Goal: Transaction & Acquisition: Purchase product/service

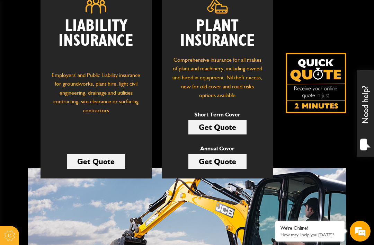
scroll to position [120, 0]
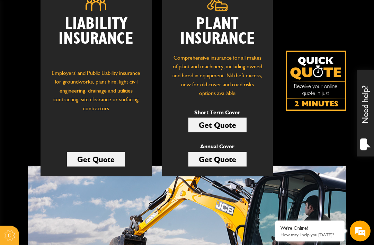
click at [221, 123] on link "Get Quote" at bounding box center [217, 125] width 58 height 15
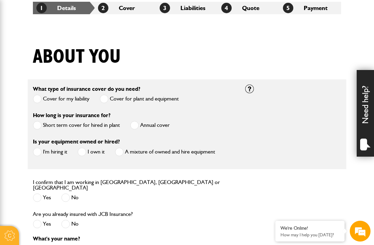
scroll to position [140, 0]
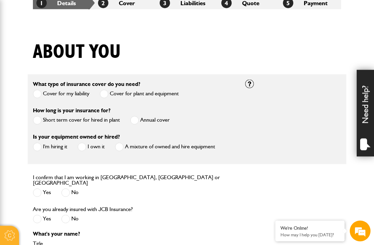
click at [38, 121] on span at bounding box center [37, 120] width 9 height 9
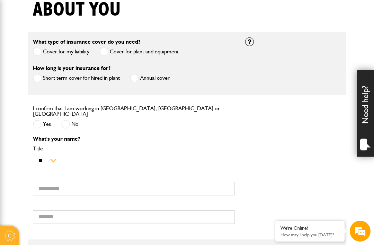
scroll to position [192, 0]
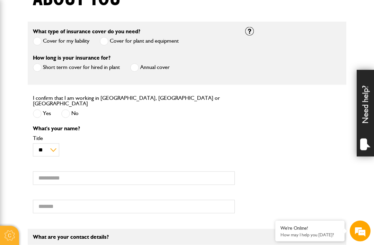
click at [43, 111] on label "Yes" at bounding box center [42, 113] width 18 height 9
click at [57, 146] on select "** *** **** ** ** **" at bounding box center [46, 149] width 26 height 13
select select "*"
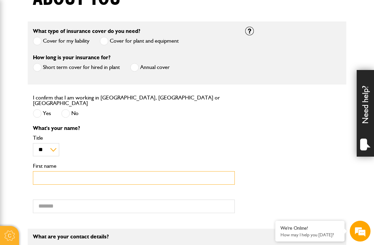
click at [47, 172] on input "First name" at bounding box center [134, 177] width 202 height 13
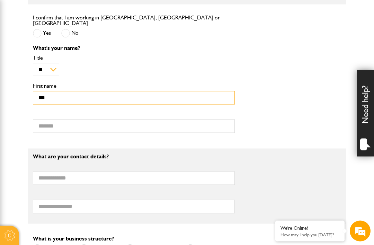
scroll to position [273, 0]
type input "****"
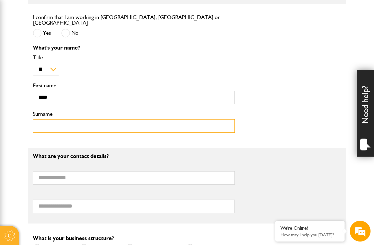
click at [50, 125] on input "Surname" at bounding box center [134, 125] width 202 height 13
type input "*******"
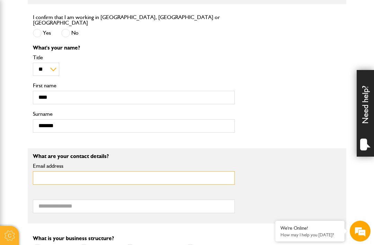
click at [49, 174] on input "Email address" at bounding box center [134, 177] width 202 height 13
type input "**********"
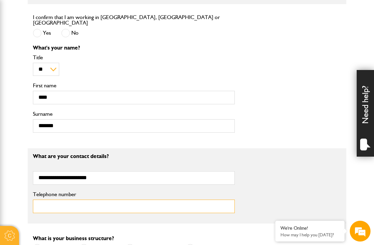
click at [46, 203] on input "Telephone number" at bounding box center [134, 205] width 202 height 13
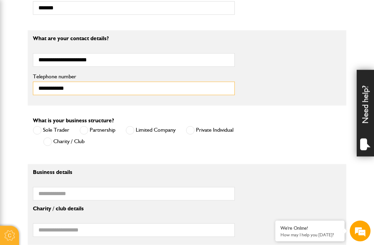
scroll to position [402, 0]
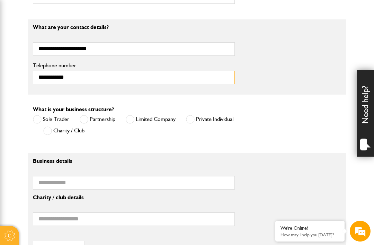
type input "**********"
click at [129, 119] on span at bounding box center [130, 119] width 9 height 9
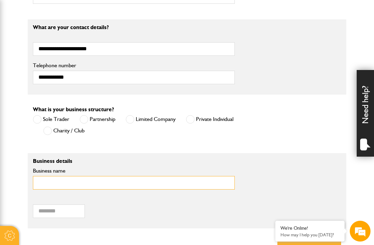
click at [52, 180] on input "Business name" at bounding box center [134, 182] width 202 height 13
type input "**********"
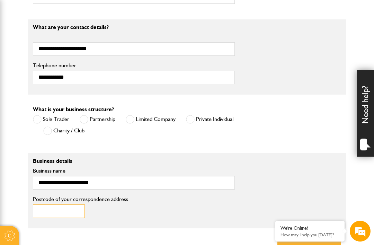
click at [46, 204] on input "Postcode of your correspondence address" at bounding box center [59, 210] width 52 height 13
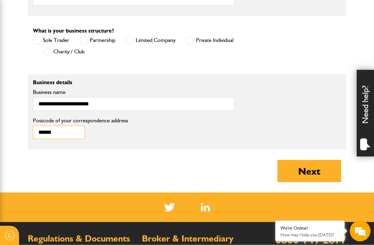
scroll to position [481, 0]
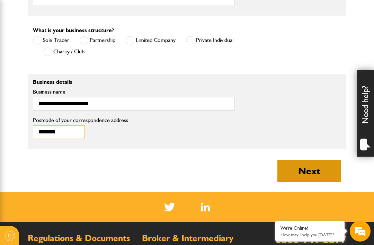
type input "********"
click at [305, 169] on button "Next" at bounding box center [309, 170] width 64 height 22
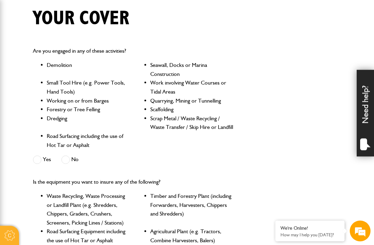
scroll to position [174, 0]
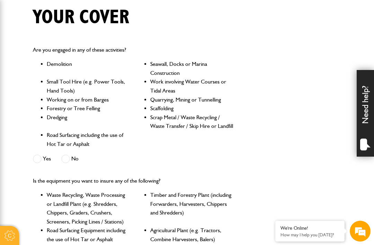
click at [66, 158] on span at bounding box center [65, 158] width 9 height 9
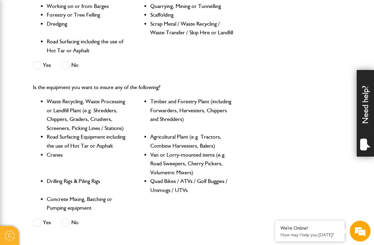
scroll to position [0, 0]
click at [69, 218] on span at bounding box center [65, 222] width 9 height 9
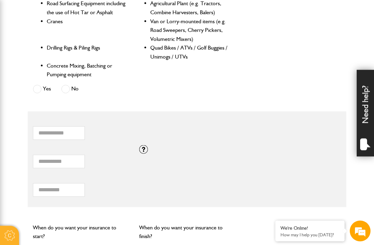
scroll to position [413, 0]
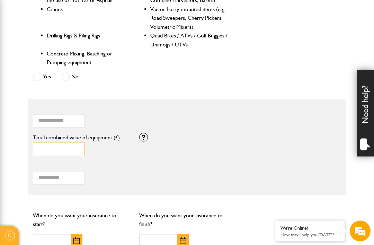
click at [55, 145] on input "*" at bounding box center [59, 149] width 52 height 13
type input "*****"
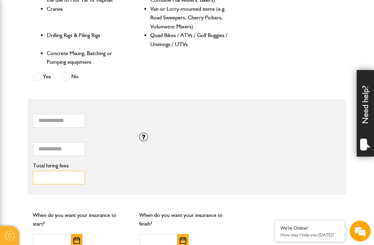
click at [44, 178] on input "Total hiring fees" at bounding box center [59, 177] width 52 height 13
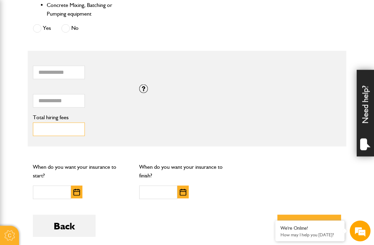
scroll to position [462, 0]
type input "***"
click at [80, 188] on img "button" at bounding box center [76, 191] width 7 height 7
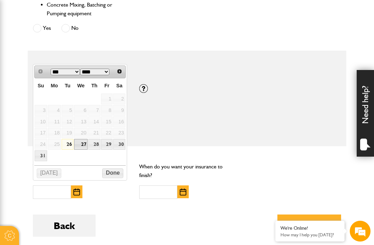
click at [83, 146] on link "27" at bounding box center [80, 144] width 13 height 11
type input "**********"
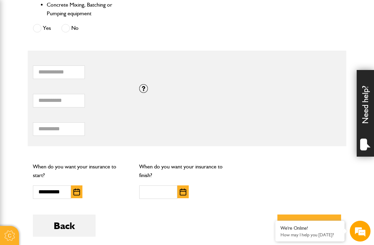
click at [180, 188] on img "button" at bounding box center [183, 191] width 7 height 7
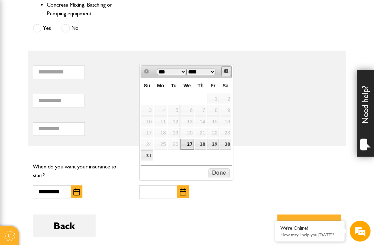
click at [228, 72] on span "Next" at bounding box center [226, 71] width 6 height 6
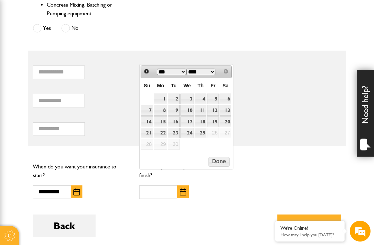
click at [192, 97] on link "3" at bounding box center [186, 98] width 13 height 11
type input "**********"
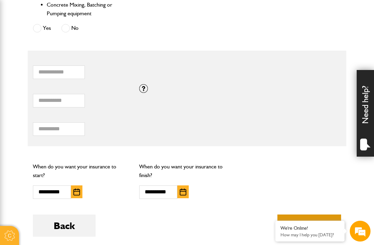
click at [311, 225] on button "Next" at bounding box center [309, 225] width 64 height 22
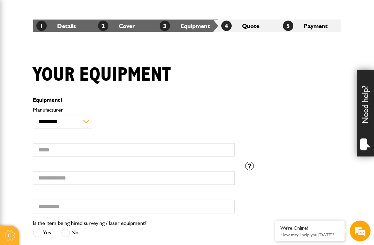
scroll to position [128, 0]
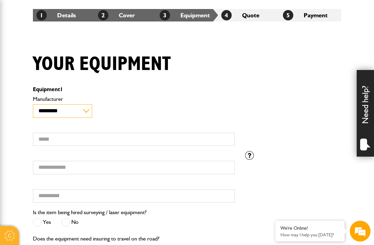
click at [89, 110] on select "**********" at bounding box center [62, 110] width 59 height 13
select select "**"
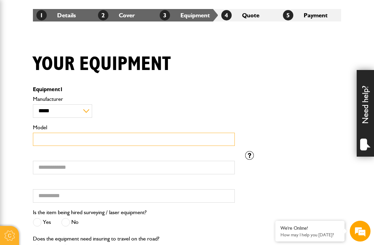
click at [52, 138] on input "Model" at bounding box center [134, 138] width 202 height 13
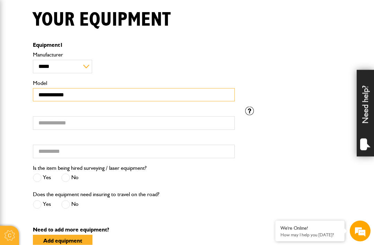
scroll to position [172, 0]
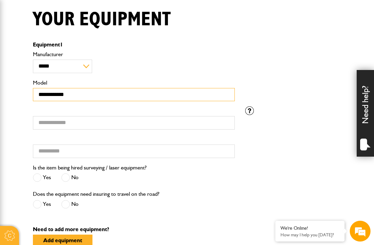
type input "**********"
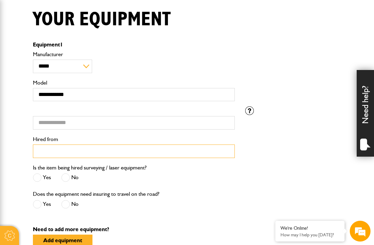
click at [43, 152] on input "Hired from" at bounding box center [134, 150] width 202 height 13
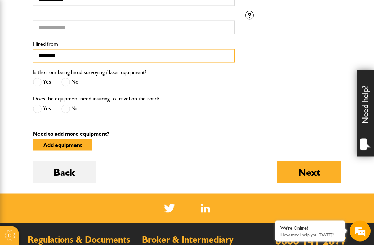
scroll to position [268, 0]
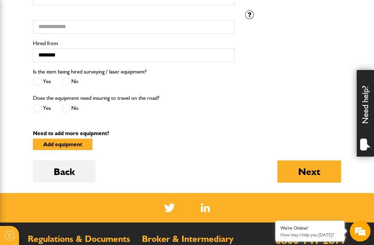
click at [68, 81] on span at bounding box center [65, 81] width 9 height 9
click at [71, 108] on label "No" at bounding box center [69, 108] width 17 height 9
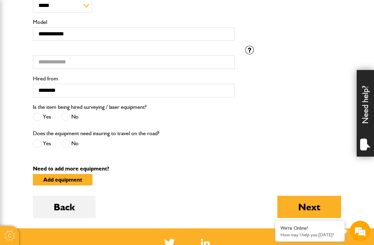
scroll to position [232, 0]
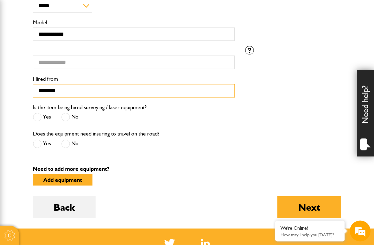
click at [69, 93] on input "*******" at bounding box center [134, 90] width 202 height 13
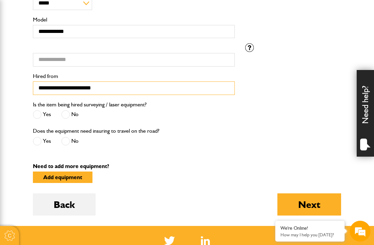
scroll to position [238, 0]
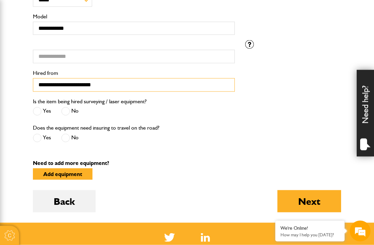
type input "**********"
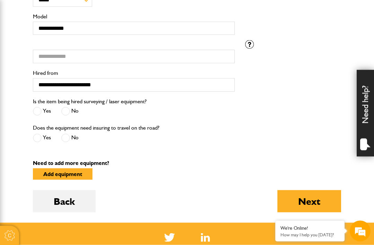
click at [327, 144] on div "Does the equipment need insuring to travel on the road? Yes No" at bounding box center [187, 136] width 318 height 26
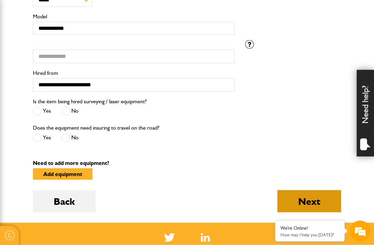
click at [314, 204] on button "Next" at bounding box center [309, 201] width 64 height 22
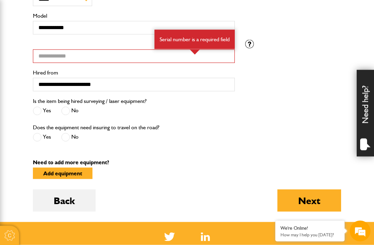
scroll to position [275, 0]
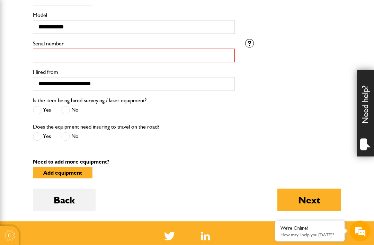
click at [47, 56] on input "Serial number" at bounding box center [134, 55] width 202 height 13
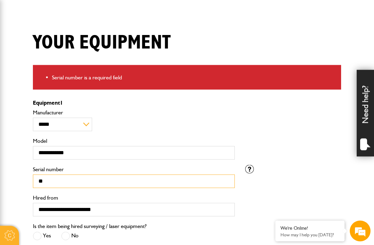
scroll to position [149, 0]
type input "*"
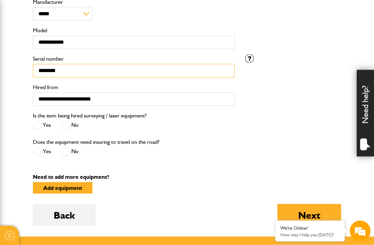
scroll to position [264, 0]
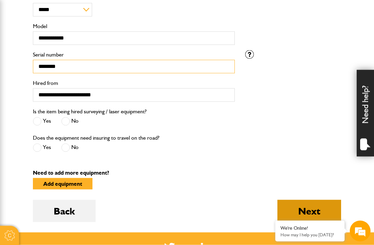
type input "********"
click at [308, 213] on button "Next" at bounding box center [309, 211] width 64 height 22
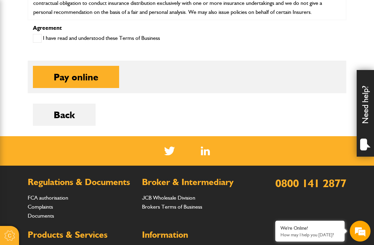
scroll to position [400, 0]
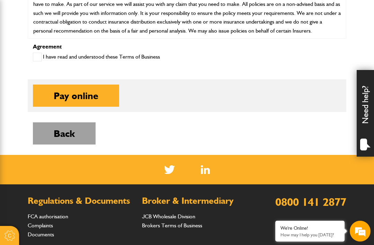
click at [69, 141] on button "Back" at bounding box center [64, 133] width 63 height 22
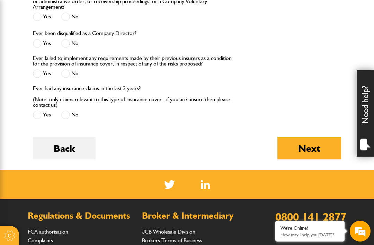
scroll to position [899, 0]
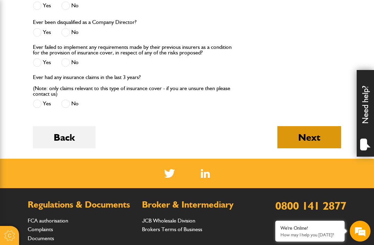
click at [309, 145] on button "Next" at bounding box center [309, 137] width 64 height 22
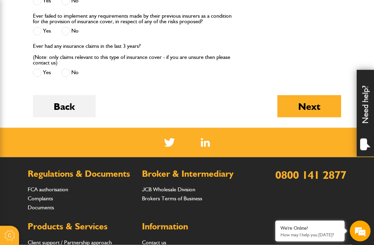
scroll to position [991, 0]
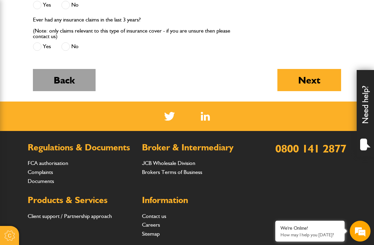
click at [76, 89] on button "Back" at bounding box center [64, 80] width 63 height 22
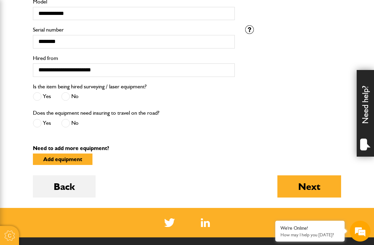
scroll to position [258, 0]
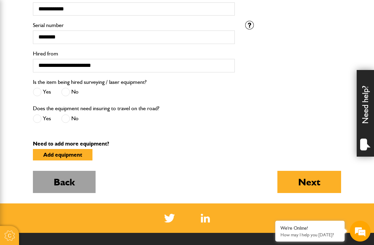
click at [67, 184] on button "Back" at bounding box center [64, 182] width 63 height 22
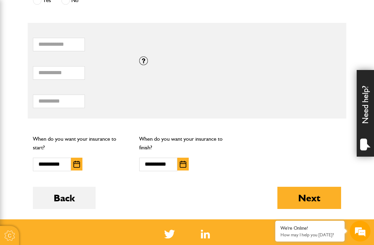
scroll to position [490, 0]
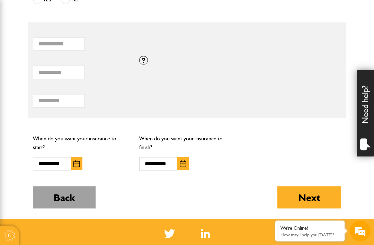
click at [70, 193] on button "Back" at bounding box center [64, 197] width 63 height 22
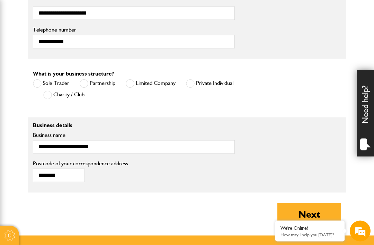
scroll to position [438, 0]
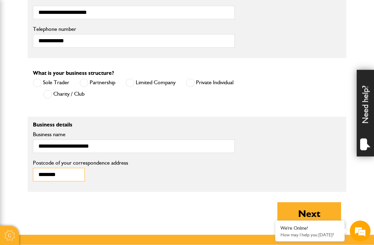
click at [74, 170] on input "********" at bounding box center [59, 174] width 52 height 13
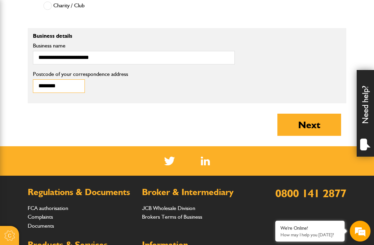
scroll to position [528, 0]
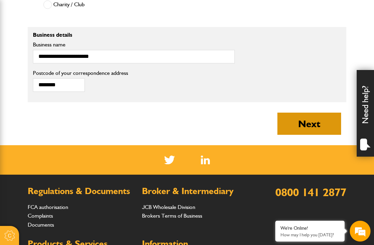
click at [303, 123] on button "Next" at bounding box center [309, 123] width 64 height 22
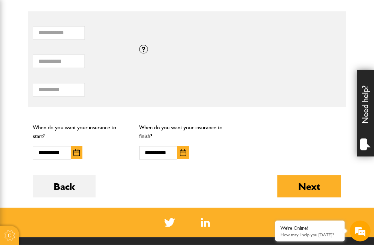
scroll to position [508, 0]
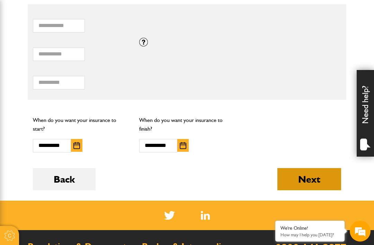
click at [305, 174] on button "Next" at bounding box center [309, 179] width 64 height 22
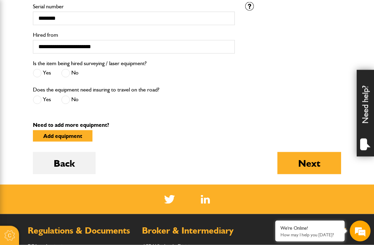
scroll to position [277, 0]
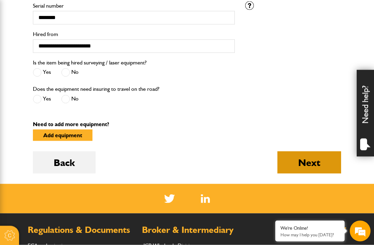
click at [302, 163] on button "Next" at bounding box center [309, 162] width 64 height 22
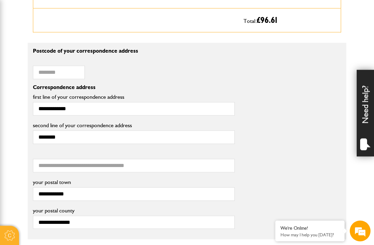
scroll to position [451, 0]
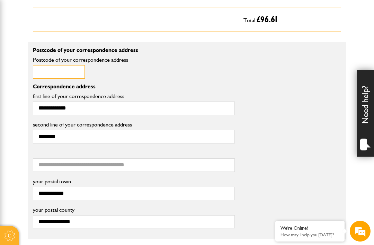
click at [41, 74] on input "Postcode of your correspondence address" at bounding box center [59, 71] width 52 height 13
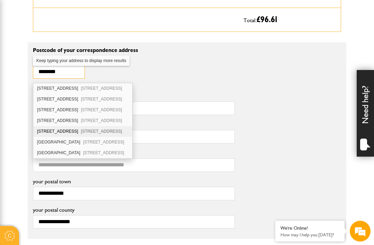
type input "********"
click at [108, 132] on span "Lane End High Wycombe HP14 3HG" at bounding box center [101, 131] width 41 height 5
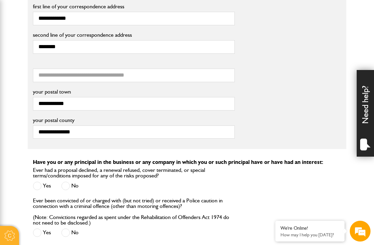
scroll to position [544, 0]
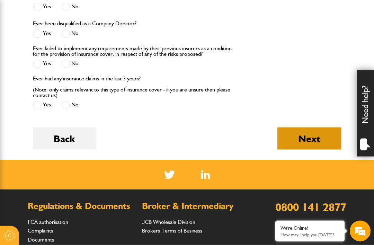
click at [304, 143] on button "Next" at bounding box center [309, 138] width 64 height 22
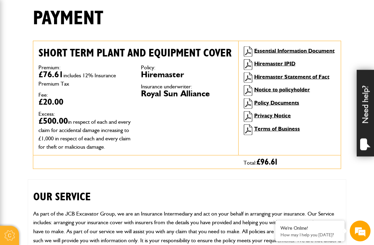
scroll to position [174, 0]
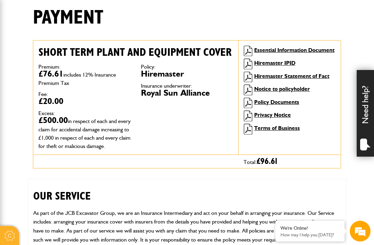
click at [330, 196] on h2 "OUR SERVICE" at bounding box center [186, 191] width 307 height 24
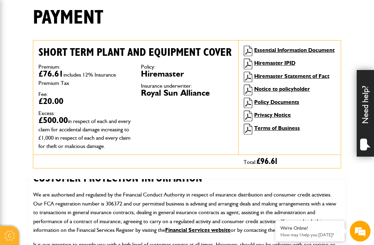
scroll to position [137, 0]
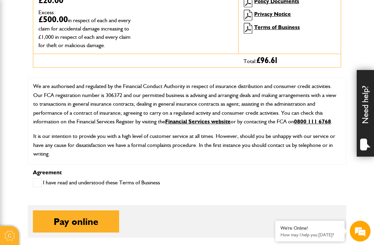
click at [326, 168] on p "If you cannot settle your complaint with us, you may be entitled to refer it to…" at bounding box center [186, 168] width 307 height 9
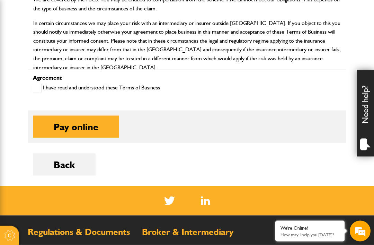
scroll to position [359, 0]
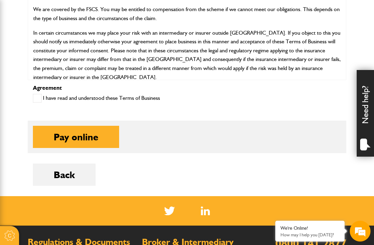
click at [35, 102] on span at bounding box center [37, 98] width 9 height 9
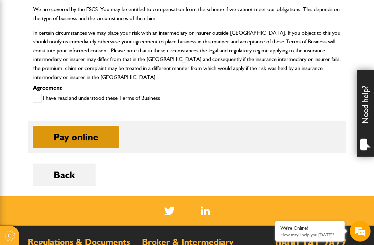
click at [92, 143] on button "Pay online" at bounding box center [76, 137] width 86 height 22
